Goal: Communication & Community: Answer question/provide support

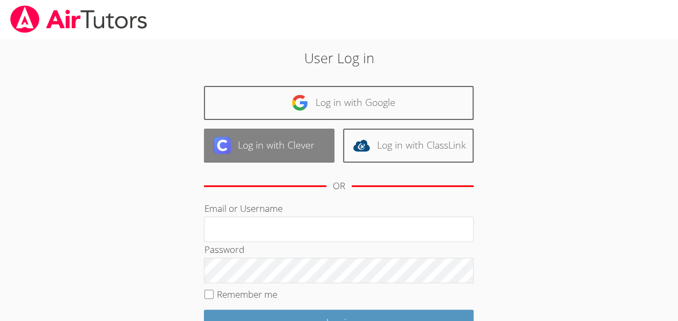
click at [271, 149] on link "Log in with Clever" at bounding box center [269, 145] width 131 height 34
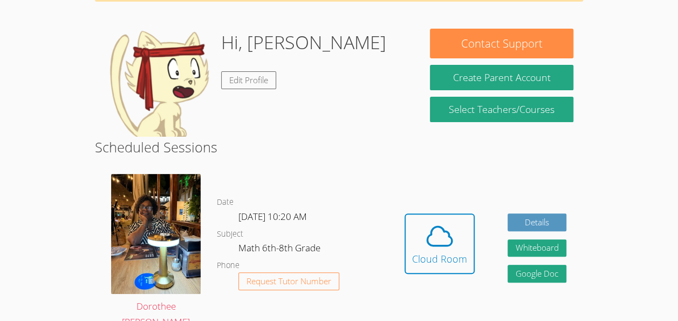
scroll to position [84, 0]
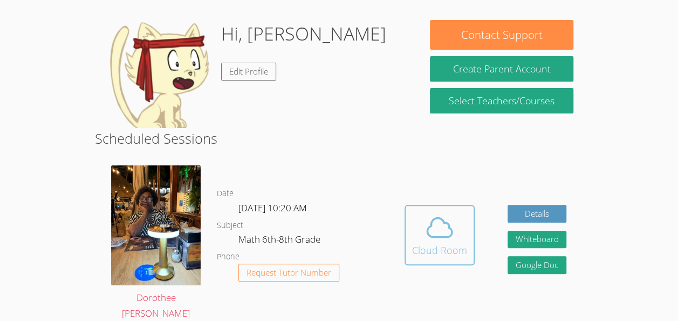
click at [409, 233] on button "Cloud Room" at bounding box center [440, 235] width 70 height 60
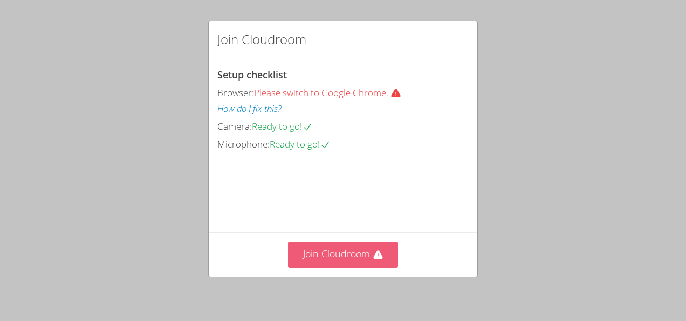
click at [342, 258] on button "Join Cloudroom" at bounding box center [343, 254] width 111 height 26
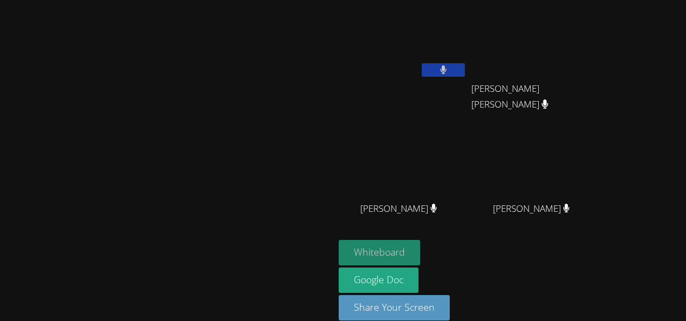
click at [420, 253] on button "Whiteboard" at bounding box center [379, 252] width 81 height 25
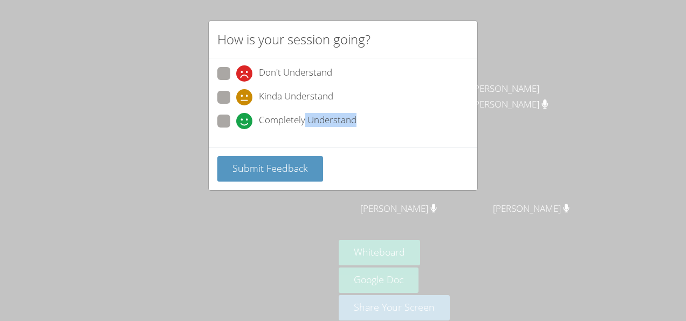
drag, startPoint x: 320, startPoint y: 130, endPoint x: 304, endPoint y: 121, distance: 18.1
click at [304, 121] on div "Completely Understand" at bounding box center [343, 123] width 252 height 19
click at [304, 121] on span "Completely Understand" at bounding box center [308, 121] width 98 height 16
click at [246, 121] on input "Completely Understand" at bounding box center [240, 118] width 9 height 9
radio input "true"
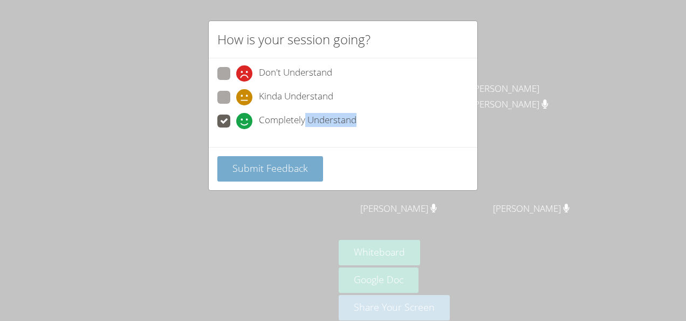
click at [259, 162] on span "Submit Feedback" at bounding box center [271, 167] width 76 height 13
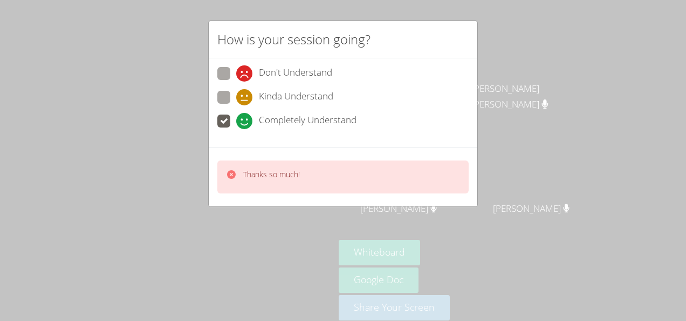
click at [259, 162] on div "Thanks so much!" at bounding box center [343, 176] width 252 height 33
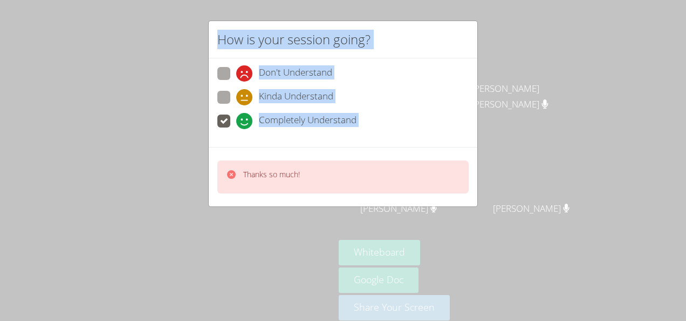
click at [259, 162] on body "Dorothee Marie Laguerre Randy Rivera-Cabrera Allan Pineda Fabian Allan Pineda F…" at bounding box center [343, 160] width 686 height 321
